Goal: Complete application form: Complete application form

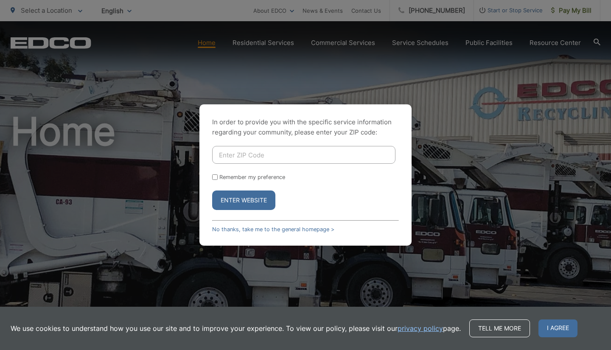
click at [288, 155] on input "Enter ZIP Code" at bounding box center [303, 155] width 183 height 18
type input "92069"
click at [265, 195] on button "Enter Website" at bounding box center [243, 201] width 63 height 20
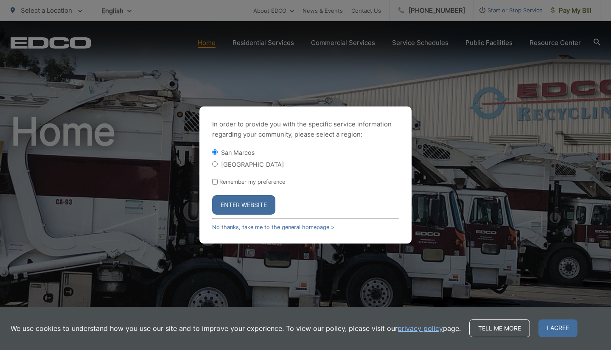
click at [261, 180] on label "Remember my preference" at bounding box center [252, 182] width 66 height 6
click at [218, 180] on input "Remember my preference" at bounding box center [215, 182] width 6 height 6
checkbox input "true"
click at [259, 202] on button "Enter Website" at bounding box center [243, 205] width 63 height 20
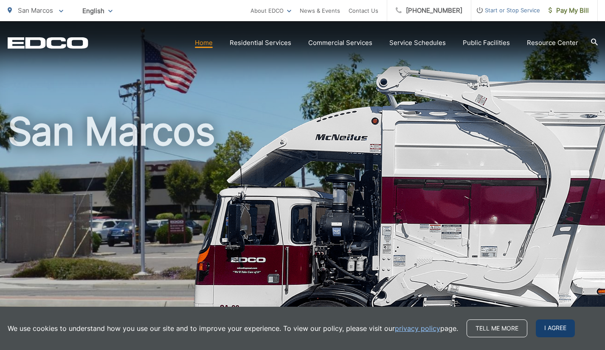
click at [548, 327] on span "I agree" at bounding box center [555, 329] width 39 height 18
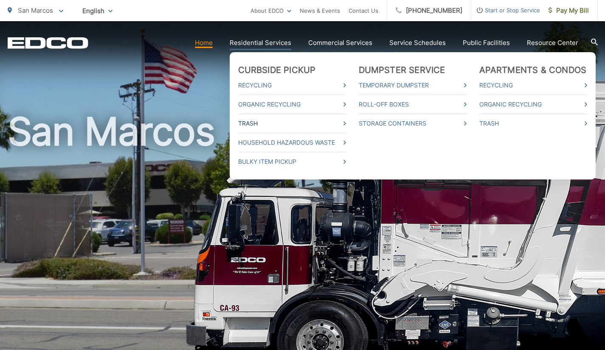
click at [329, 119] on link "Trash" at bounding box center [292, 123] width 108 height 10
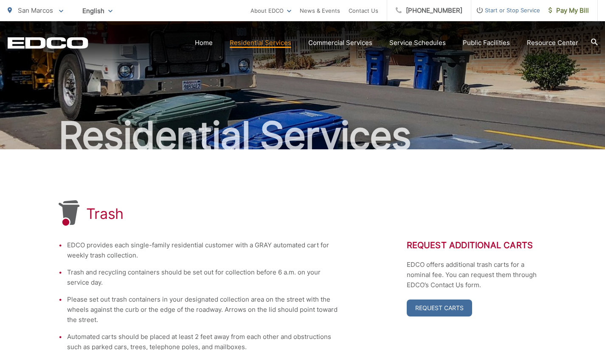
scroll to position [170, 0]
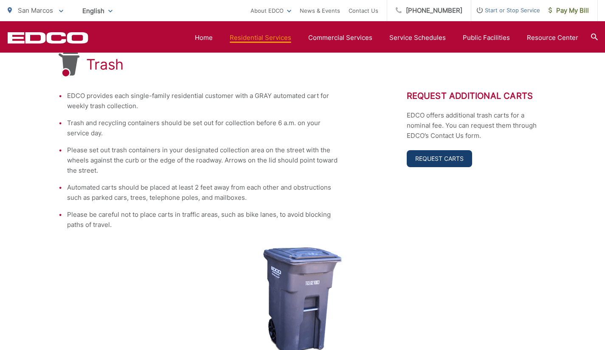
click at [423, 166] on link "Request Carts" at bounding box center [439, 158] width 65 height 17
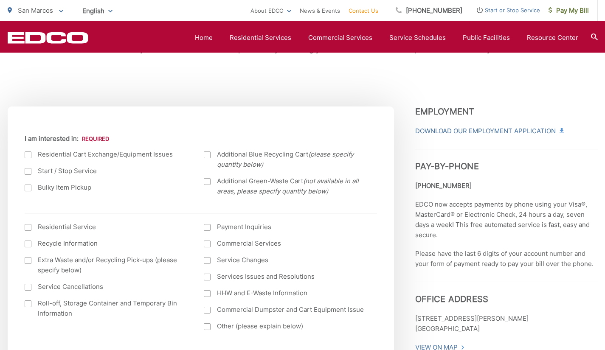
scroll to position [255, 0]
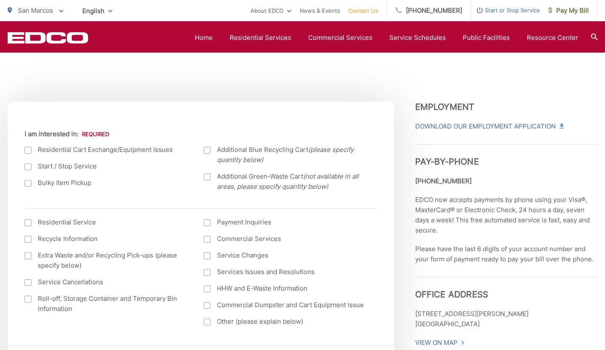
click at [71, 168] on label "Start / Stop Service" at bounding box center [106, 166] width 163 height 10
click at [0, 0] on input "Start / Stop Service" at bounding box center [0, 0] width 0 height 0
click at [332, 179] on em "(not available in all areas, please specify quantity below)" at bounding box center [288, 181] width 142 height 18
click at [0, 0] on input "Additional Green-Waste Cart (not available in all areas, please specify quantit…" at bounding box center [0, 0] width 0 height 0
click at [306, 179] on em "(not available in all areas, please specify quantity below)" at bounding box center [288, 181] width 142 height 18
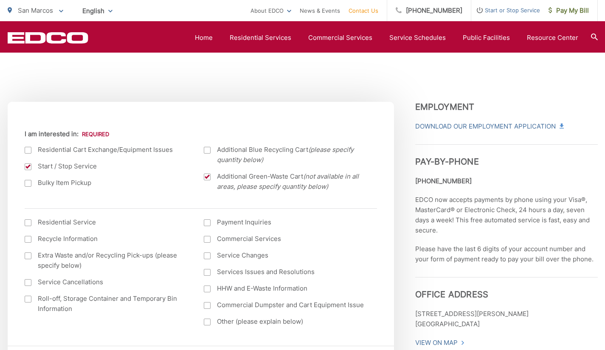
click at [0, 0] on input "Additional Green-Waste Cart (not available in all areas, please specify quantit…" at bounding box center [0, 0] width 0 height 0
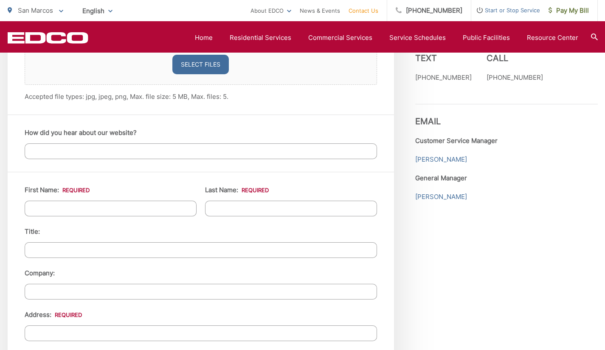
scroll to position [679, 0]
click at [159, 204] on input "First Name: *" at bounding box center [111, 208] width 172 height 16
type input "Sadam"
type input "Alnweiran"
type input "Owner"
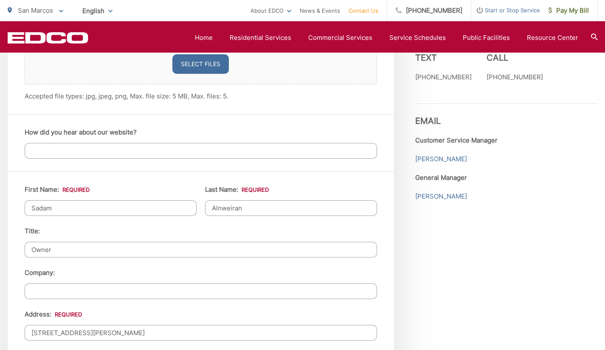
type input "[STREET_ADDRESS][PERSON_NAME]"
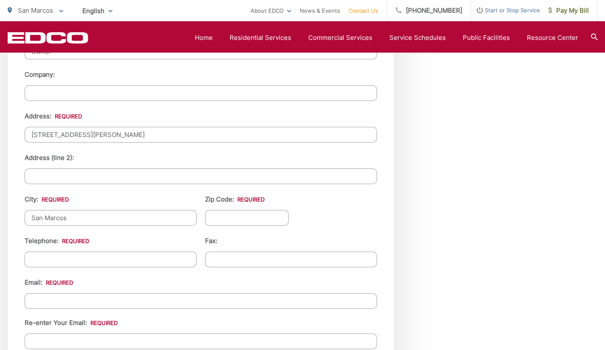
type input "San Marcos"
type input "92069"
type input "[PHONE_NUMBER]"
type input "(___) ___-____"
type input "[EMAIL_ADDRESS][DOMAIN_NAME]"
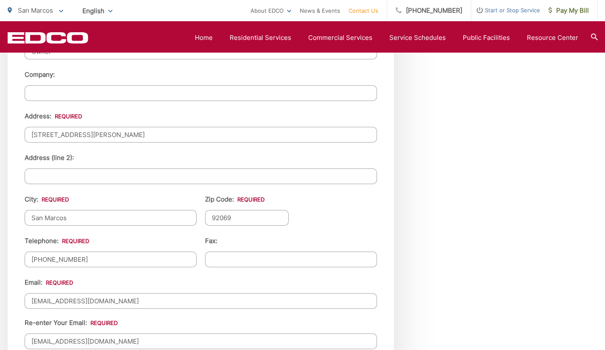
type input "[EMAIL_ADDRESS][DOMAIN_NAME]"
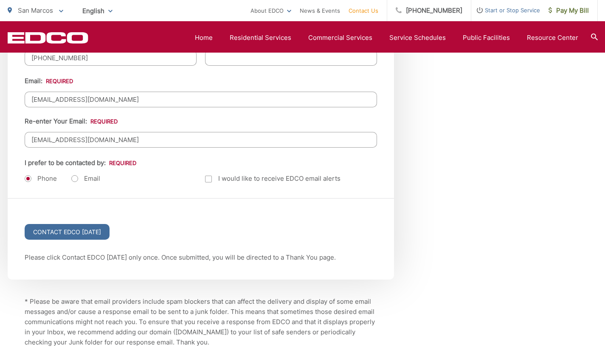
click at [94, 177] on label "Email" at bounding box center [85, 178] width 29 height 8
radio input "true"
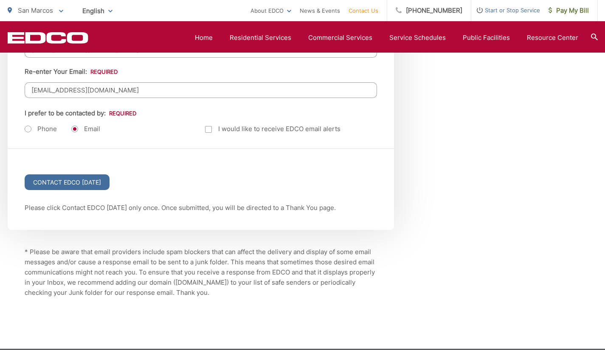
scroll to position [1164, 0]
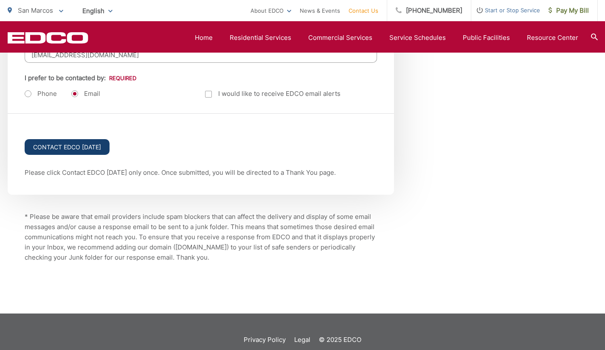
click at [99, 149] on input "Contact EDCO [DATE]" at bounding box center [67, 147] width 85 height 16
